Goal: Information Seeking & Learning: Learn about a topic

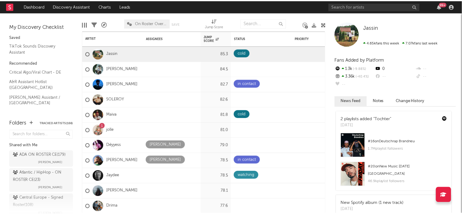
scroll to position [178, 0]
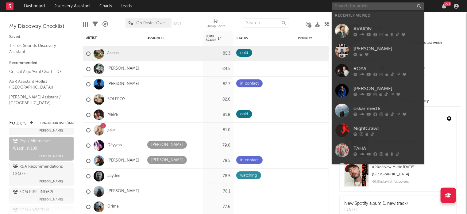
click at [382, 3] on input "text" at bounding box center [378, 6] width 92 height 8
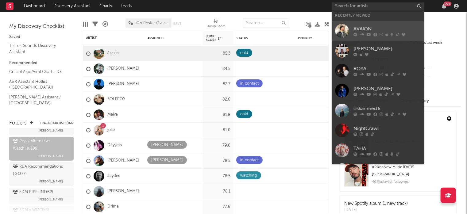
click at [374, 25] on div "AVAION" at bounding box center [386, 28] width 67 height 7
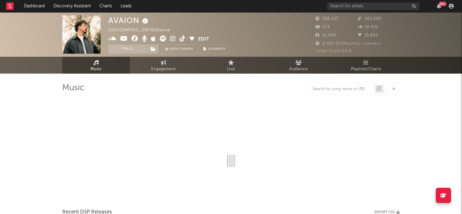
select select "6m"
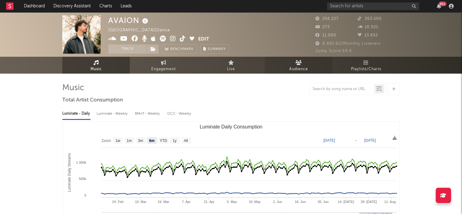
click at [295, 67] on span "Audience" at bounding box center [298, 69] width 19 height 7
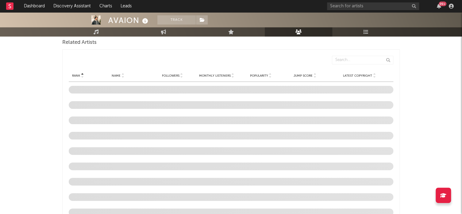
scroll to position [163, 0]
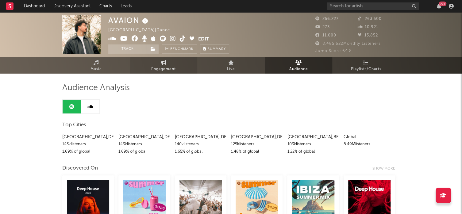
click at [164, 61] on icon at bounding box center [163, 62] width 5 height 5
select select "1w"
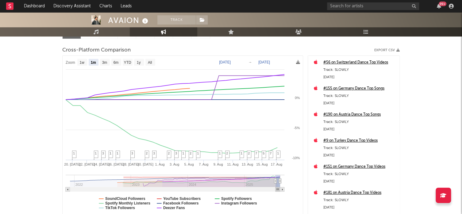
scroll to position [78, 0]
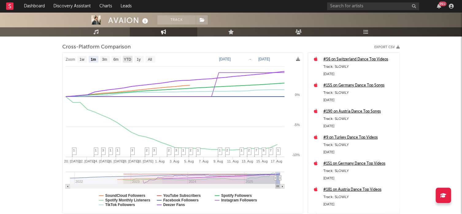
click at [128, 59] on text "YTD" at bounding box center [127, 59] width 7 height 4
select select "YTD"
type input "[DATE]"
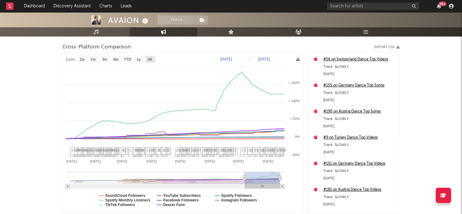
click at [150, 58] on text "All" at bounding box center [150, 59] width 4 height 4
select select "All"
type input "[DATE]"
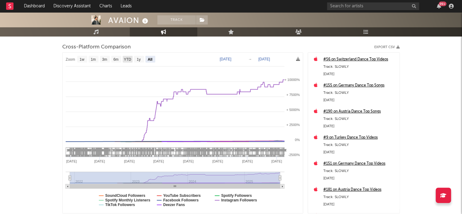
click at [126, 59] on text "YTD" at bounding box center [127, 59] width 7 height 4
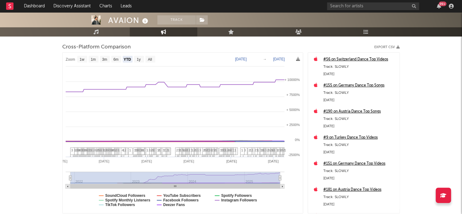
select select "YTD"
type input "[DATE]"
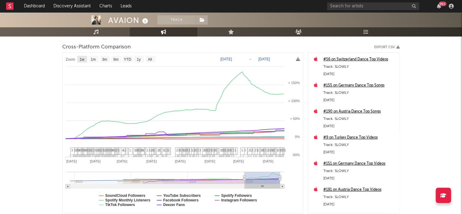
click at [85, 59] on rect at bounding box center [82, 59] width 10 height 7
select select "1w"
type input "[DATE]"
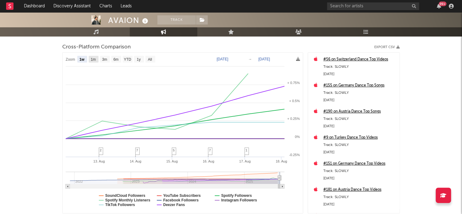
click at [93, 60] on text "1m" at bounding box center [93, 59] width 5 height 4
select select "1m"
type input "[DATE]"
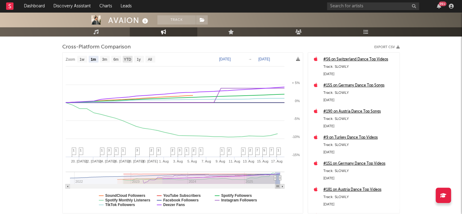
click at [125, 60] on text "YTD" at bounding box center [127, 59] width 7 height 4
select select "YTD"
type input "[DATE]"
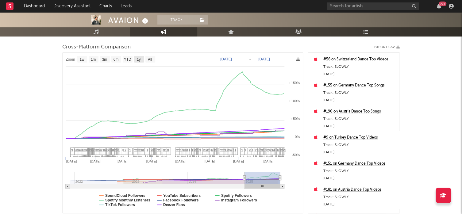
click at [139, 58] on text "1y" at bounding box center [139, 59] width 4 height 4
select select "1y"
type input "[DATE]"
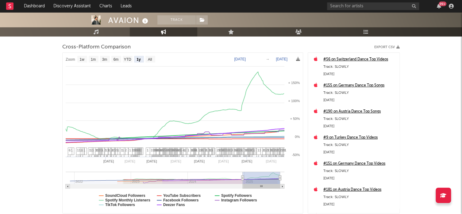
select select "1y"
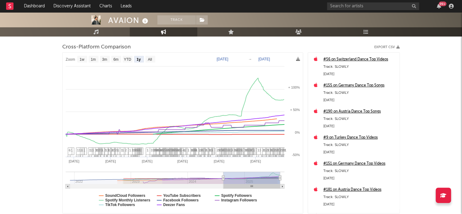
click at [163, 31] on icon at bounding box center [163, 31] width 5 height 5
